Goal: Download file/media

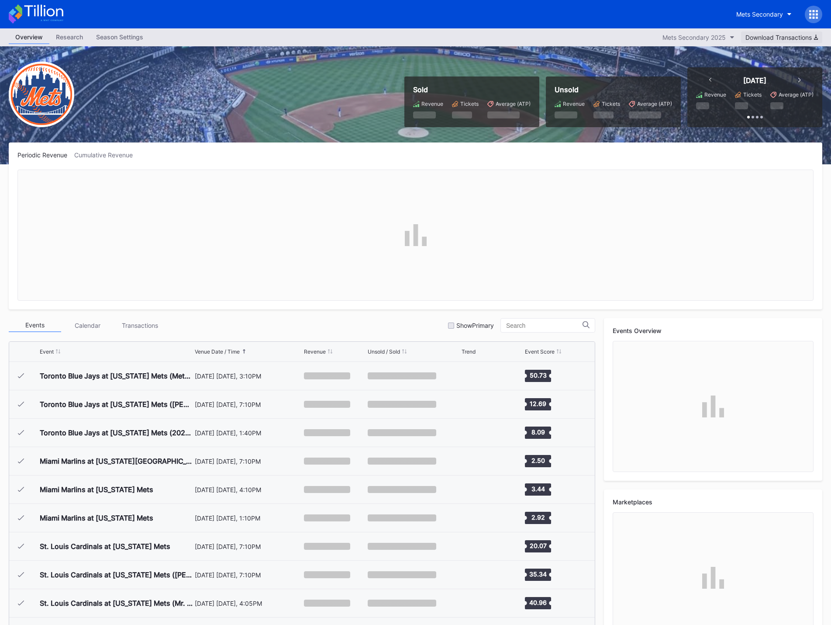
scroll to position [2016, 0]
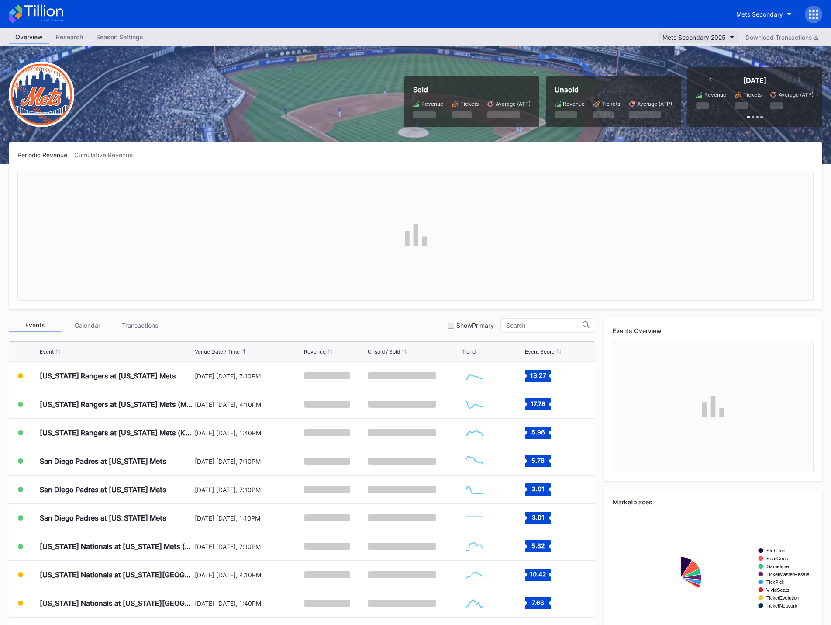
click at [729, 33] on button "Mets Secondary 2025" at bounding box center [698, 37] width 81 height 12
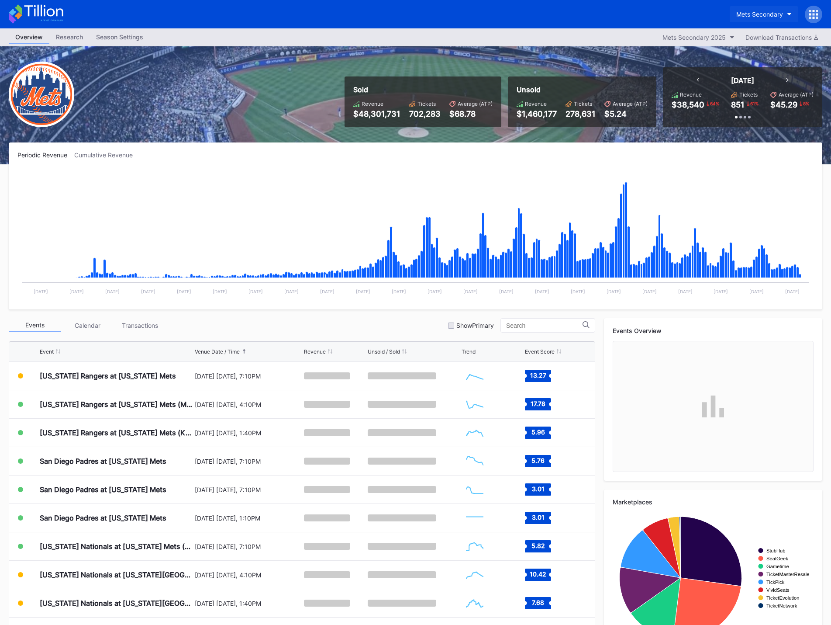
click at [755, 16] on div "Mets Secondary" at bounding box center [759, 13] width 47 height 7
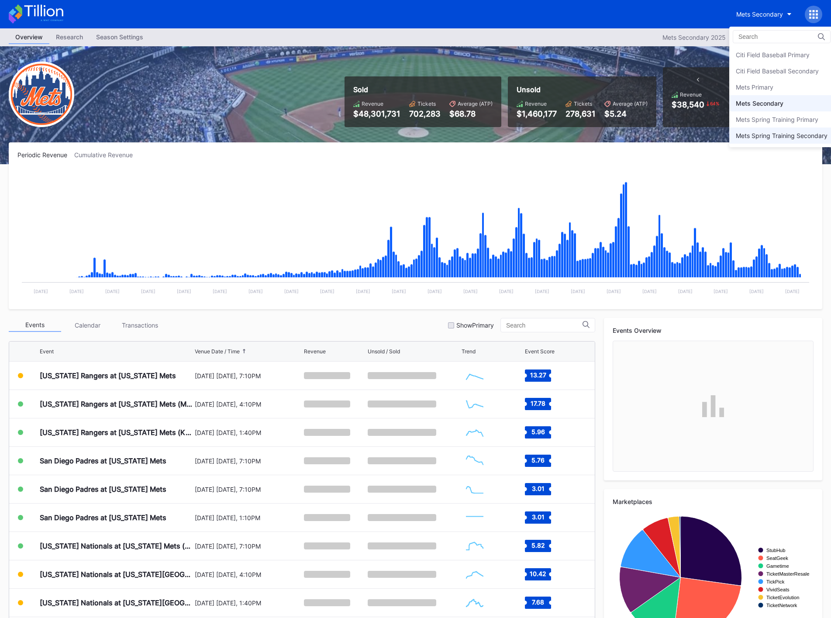
click at [788, 140] on div "Mets Spring Training Secondary" at bounding box center [781, 136] width 105 height 16
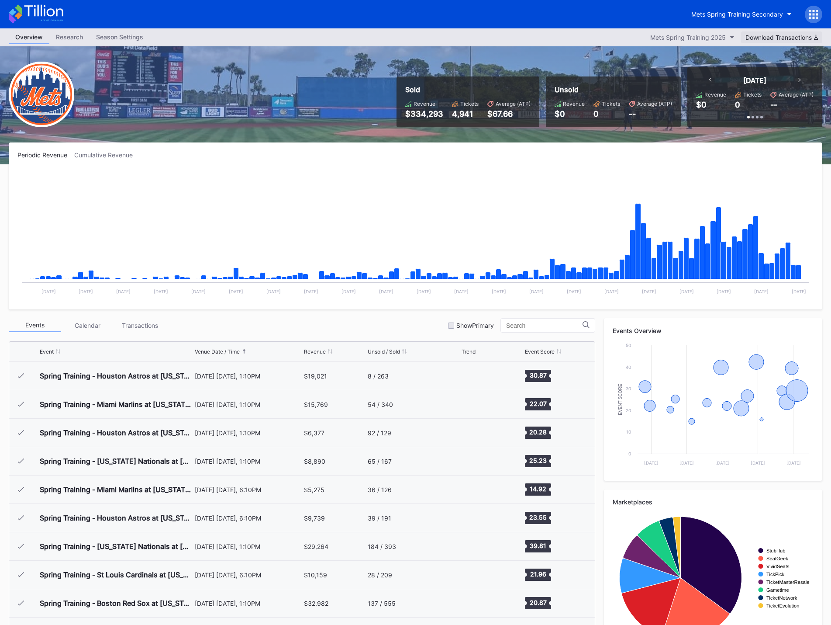
click at [788, 39] on div "Download Transactions" at bounding box center [782, 37] width 73 height 7
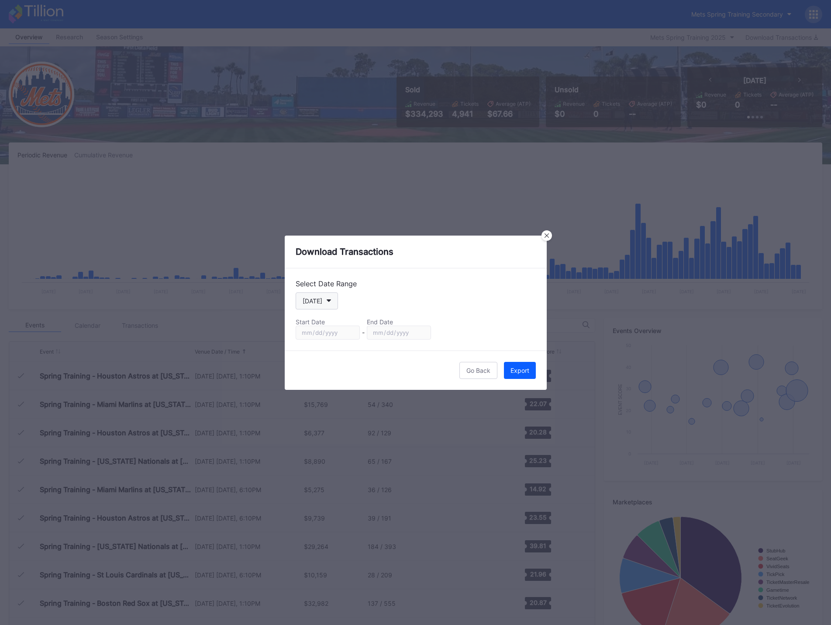
click at [322, 303] on button "Today" at bounding box center [317, 300] width 42 height 17
click at [322, 387] on div "Season" at bounding box center [312, 389] width 21 height 7
type input "2024-10-21"
click at [525, 375] on button "Export" at bounding box center [520, 370] width 32 height 17
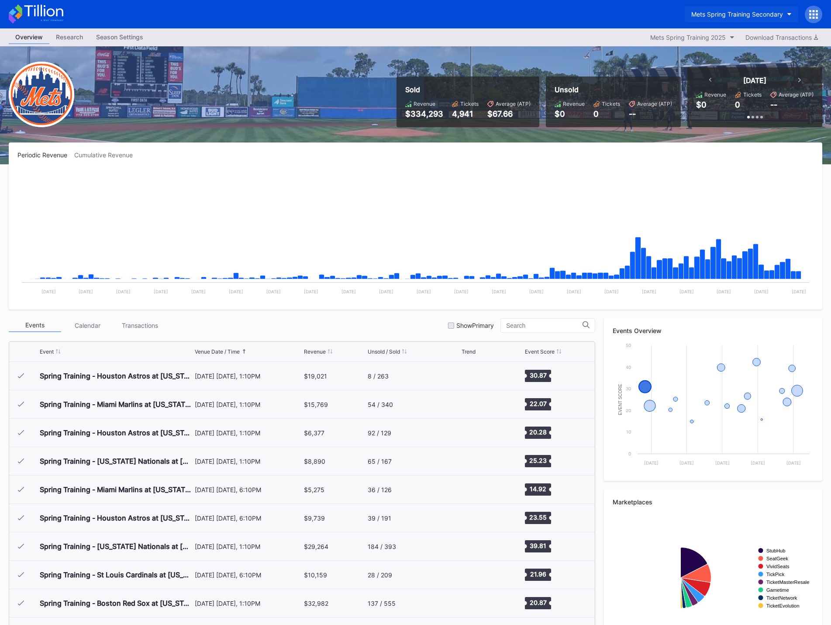
click at [743, 11] on div "Mets Spring Training Secondary" at bounding box center [737, 13] width 92 height 7
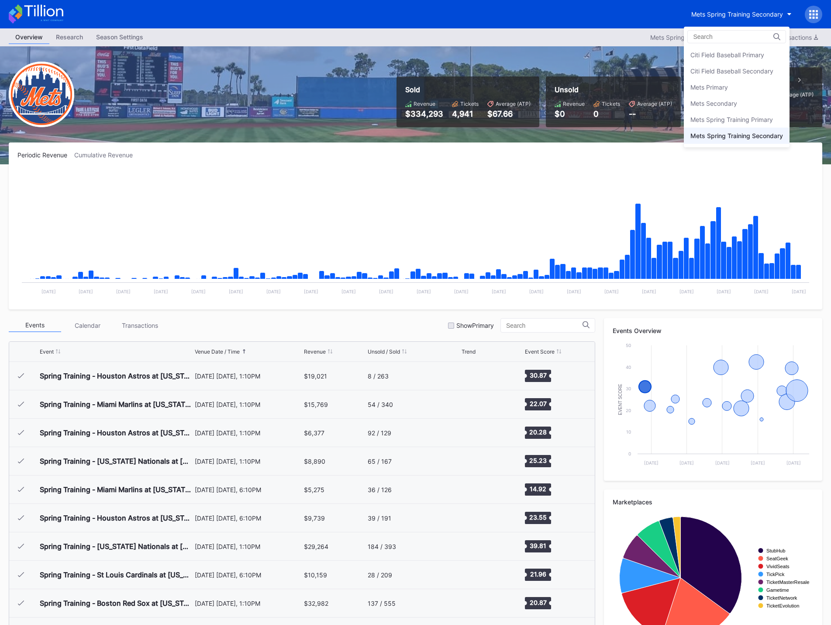
click at [732, 101] on div "Mets Secondary" at bounding box center [714, 103] width 47 height 7
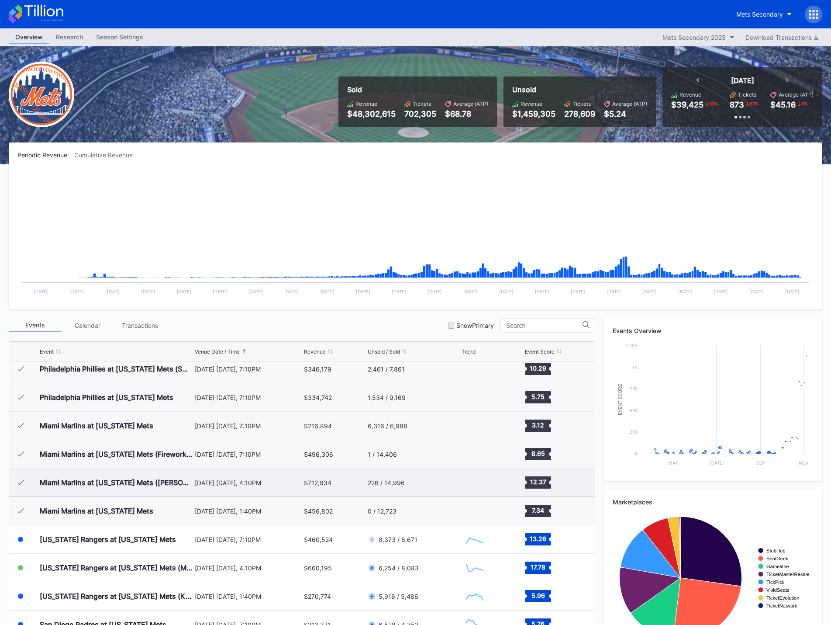
scroll to position [1841, 0]
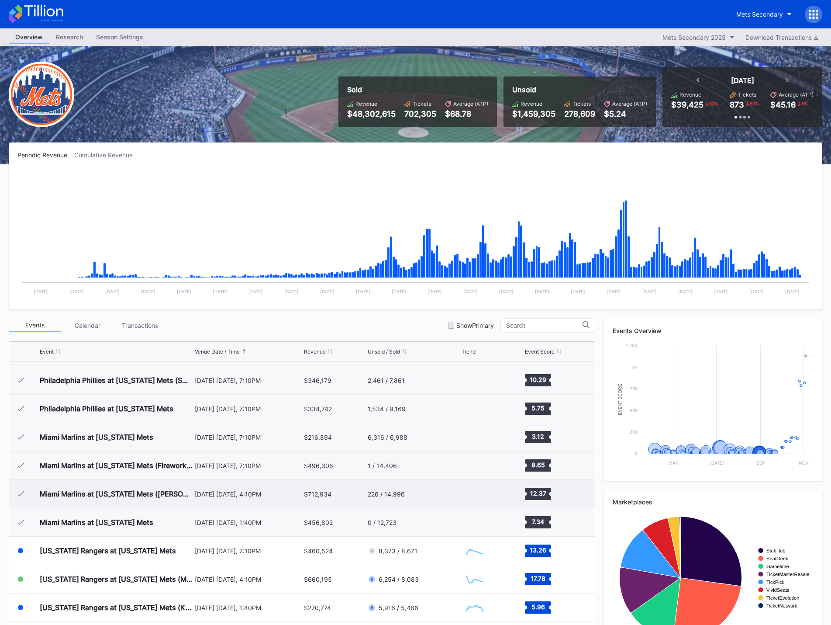
click at [242, 499] on div "August 30 Saturday, 4:10PM" at bounding box center [248, 494] width 107 height 28
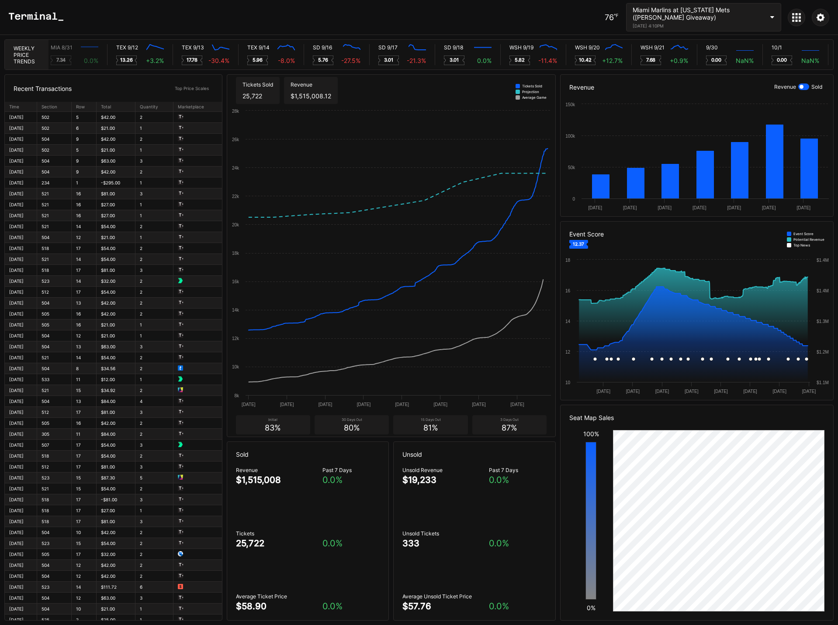
click at [688, 10] on div "Miami Marlins at [US_STATE] Mets ([PERSON_NAME] Giveaway)" at bounding box center [697, 13] width 131 height 15
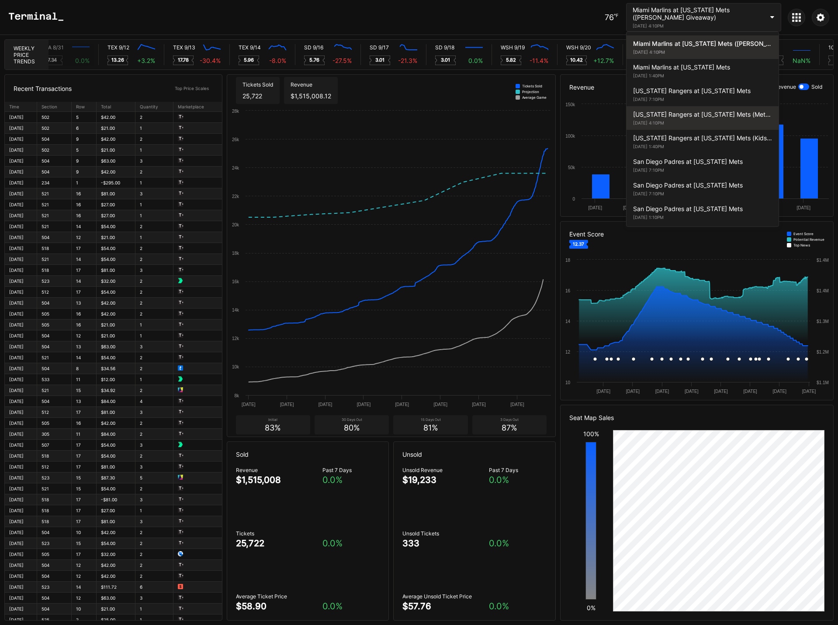
scroll to position [0, 4604]
click at [689, 124] on div "[DATE] 4:10PM" at bounding box center [702, 122] width 139 height 5
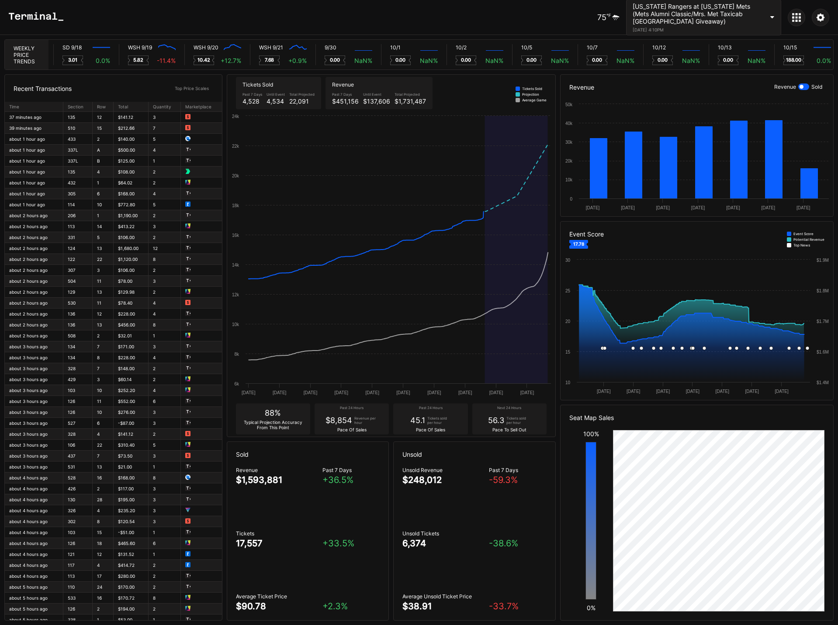
scroll to position [0, 4976]
